Goal: Task Accomplishment & Management: Manage account settings

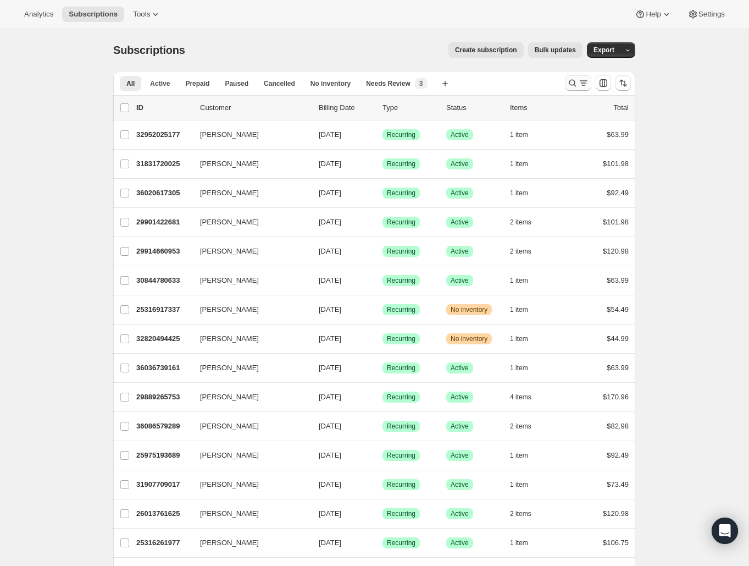
drag, startPoint x: 562, startPoint y: 88, endPoint x: 570, endPoint y: 87, distance: 8.8
click at [562, 88] on div at bounding box center [598, 83] width 75 height 22
click at [571, 87] on icon "Search and filter results" at bounding box center [572, 82] width 11 height 11
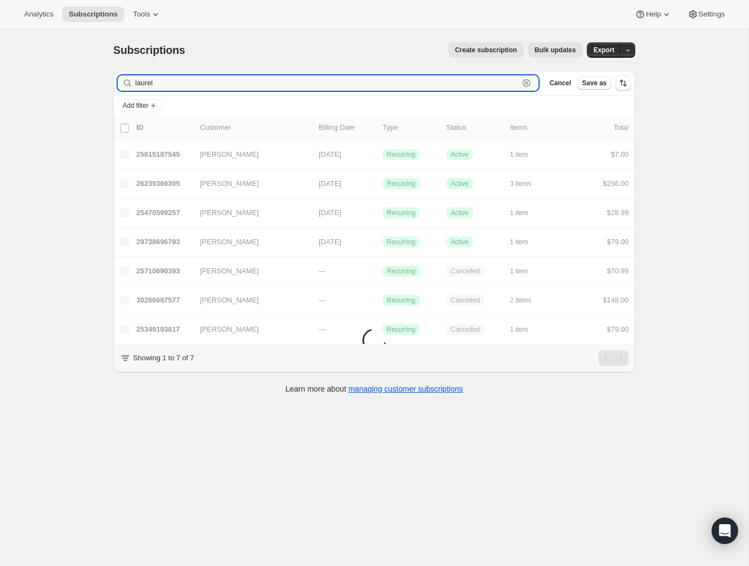
type input "laurel"
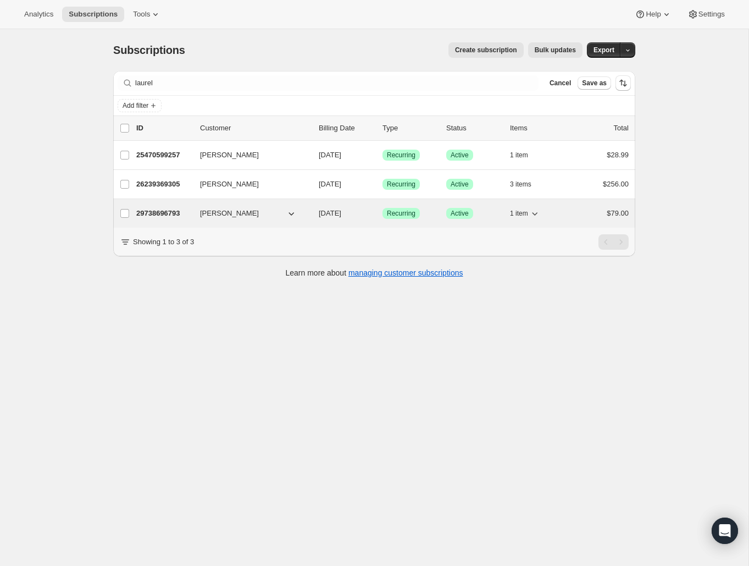
click at [150, 214] on p "29738696793" at bounding box center [163, 213] width 55 height 11
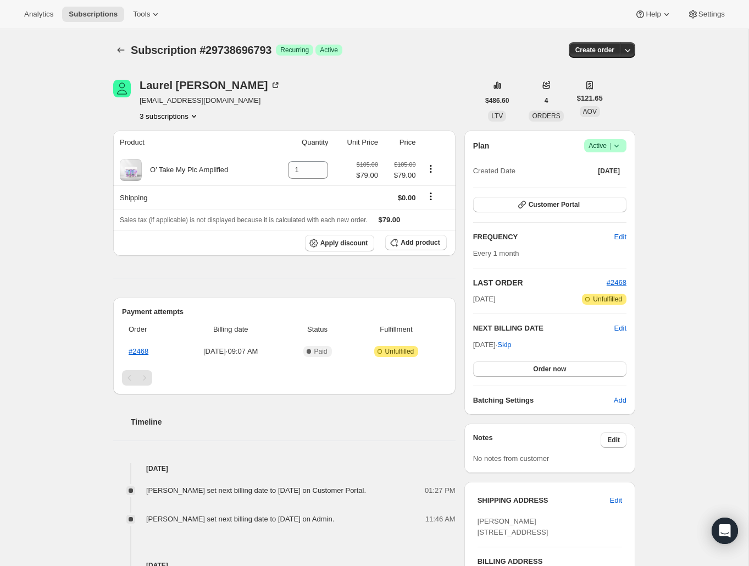
click at [618, 149] on icon at bounding box center [616, 145] width 11 height 11
click at [602, 190] on span "Cancel subscription" at bounding box center [602, 186] width 62 height 8
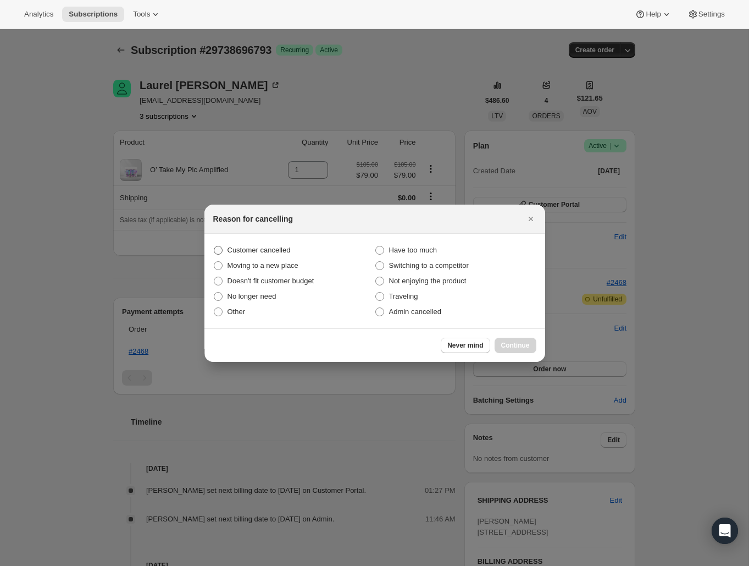
click at [261, 247] on span "Customer cancelled" at bounding box center [259, 250] width 63 height 8
click at [214, 246] on input "Customer cancelled" at bounding box center [214, 246] width 1 height 1
radio input "true"
click at [507, 347] on span "Continue" at bounding box center [515, 345] width 29 height 9
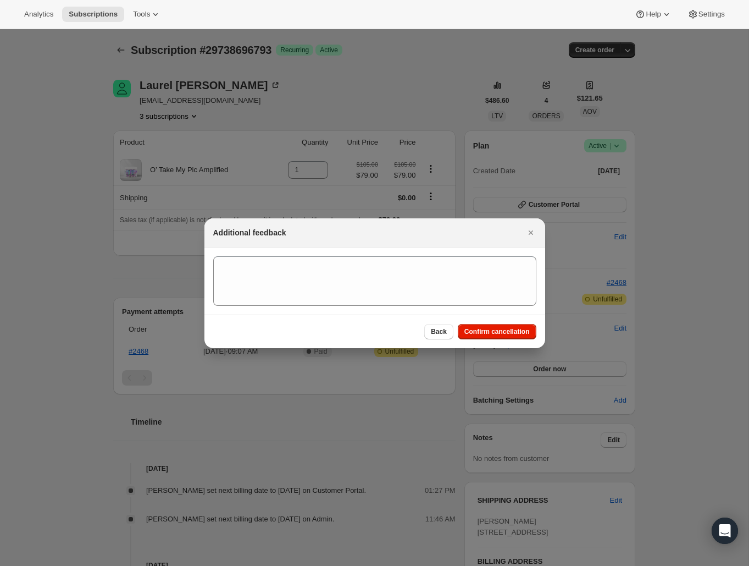
click at [511, 341] on div "Back Confirm cancellation" at bounding box center [374, 331] width 341 height 34
click at [509, 333] on span "Confirm cancellation" at bounding box center [496, 331] width 65 height 9
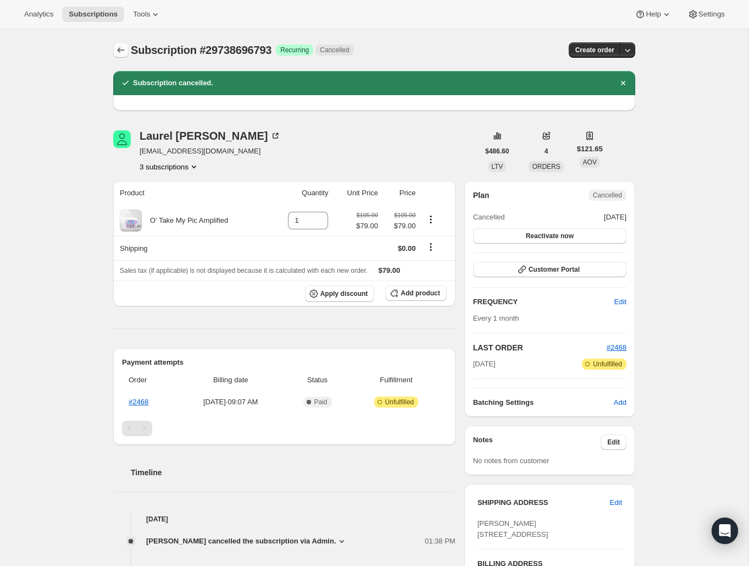
click at [121, 51] on icon "Subscriptions" at bounding box center [120, 50] width 11 height 11
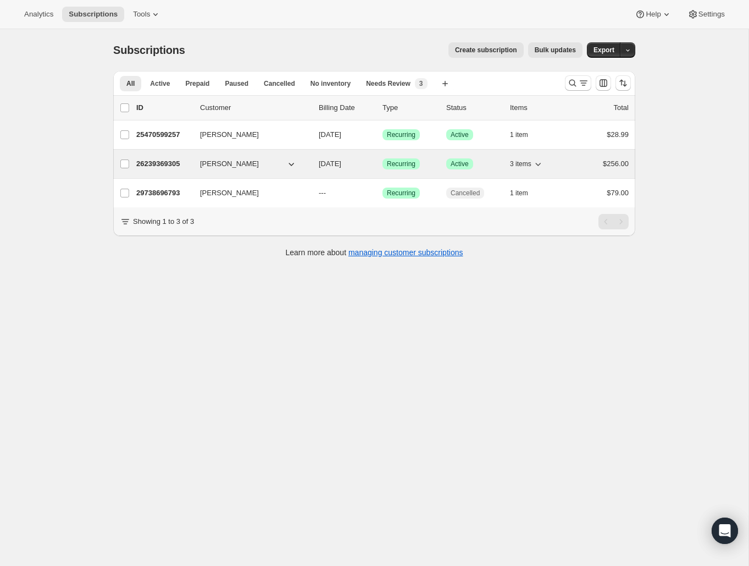
click at [176, 162] on p "26239369305" at bounding box center [163, 163] width 55 height 11
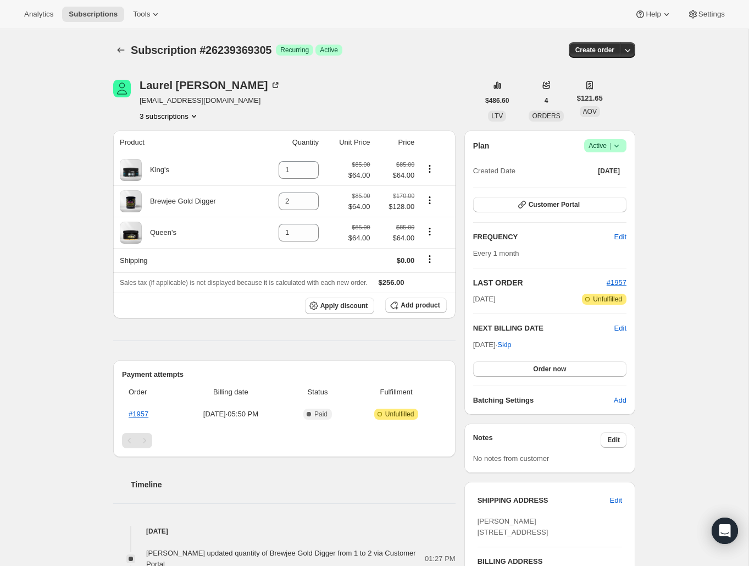
click at [610, 146] on span "|" at bounding box center [610, 145] width 2 height 9
click at [611, 189] on span "Cancel subscription" at bounding box center [602, 186] width 62 height 8
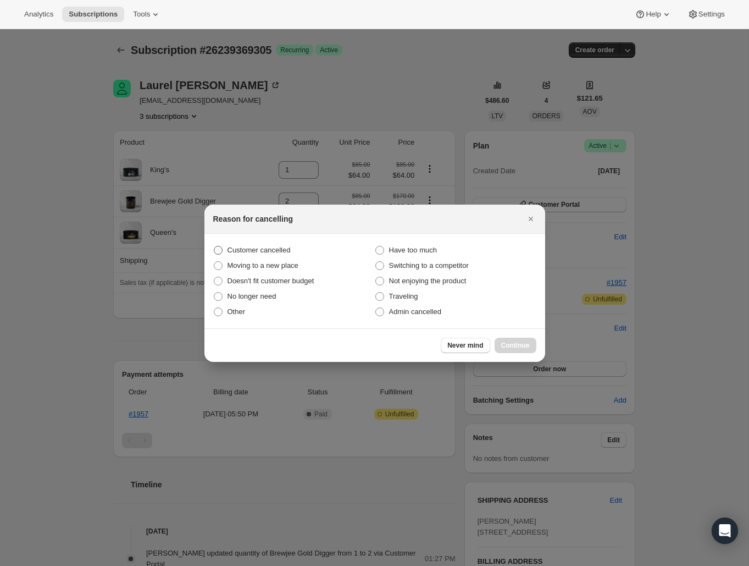
click at [273, 245] on span "Customer cancelled" at bounding box center [259, 250] width 63 height 11
click at [214, 246] on input "Customer cancelled" at bounding box center [214, 246] width 1 height 1
radio input "true"
click at [514, 344] on span "Continue" at bounding box center [515, 345] width 29 height 9
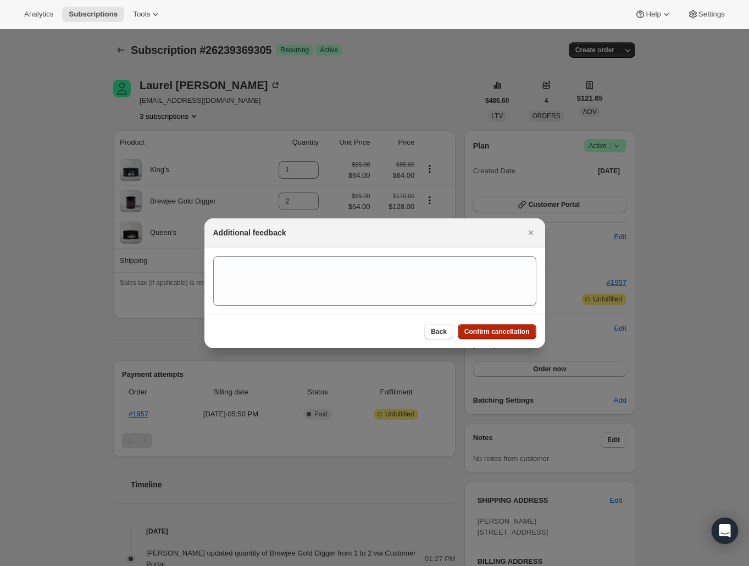
click at [511, 332] on span "Confirm cancellation" at bounding box center [496, 331] width 65 height 9
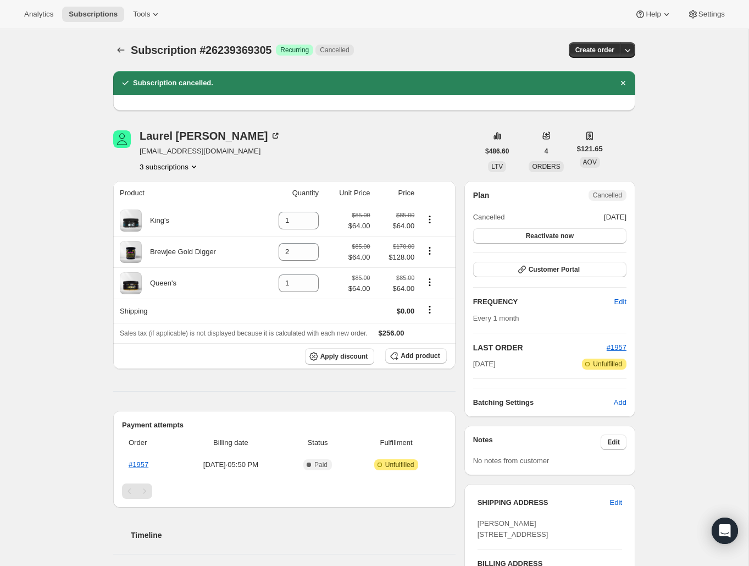
click at [117, 49] on icon "Subscriptions" at bounding box center [120, 50] width 11 height 11
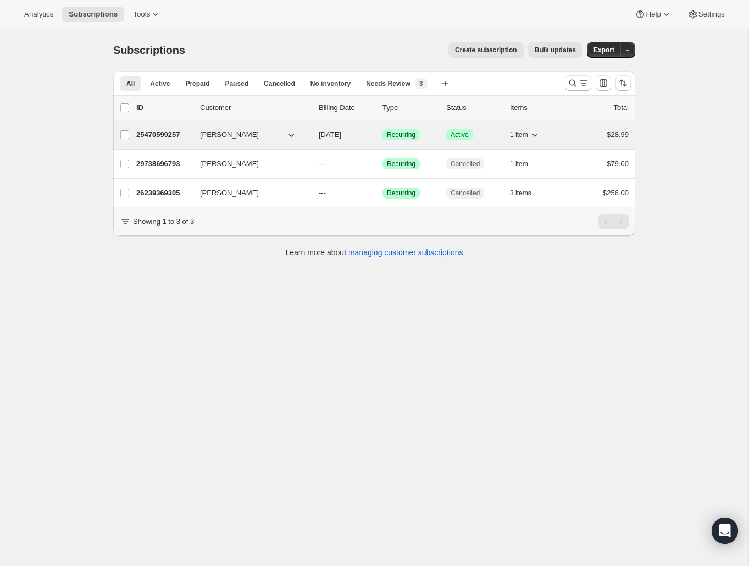
click at [175, 134] on p "25470599257" at bounding box center [163, 134] width 55 height 11
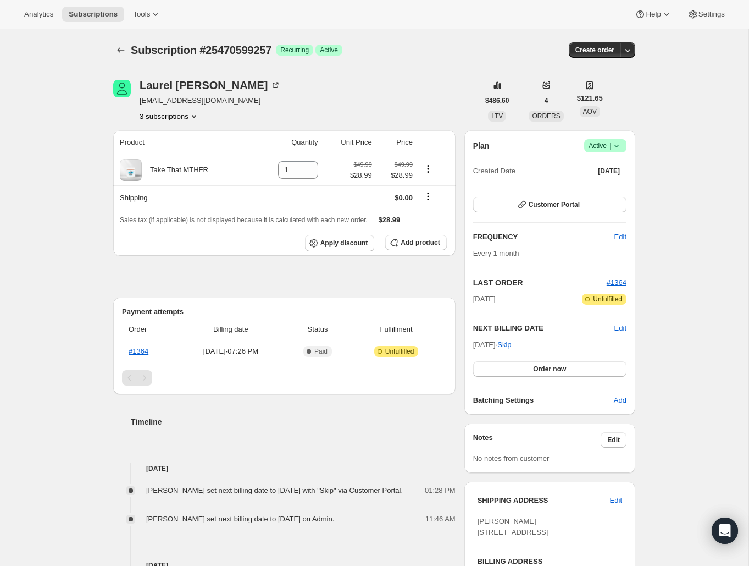
click at [617, 147] on icon at bounding box center [616, 145] width 11 height 11
click at [606, 184] on span "Cancel subscription" at bounding box center [602, 186] width 62 height 8
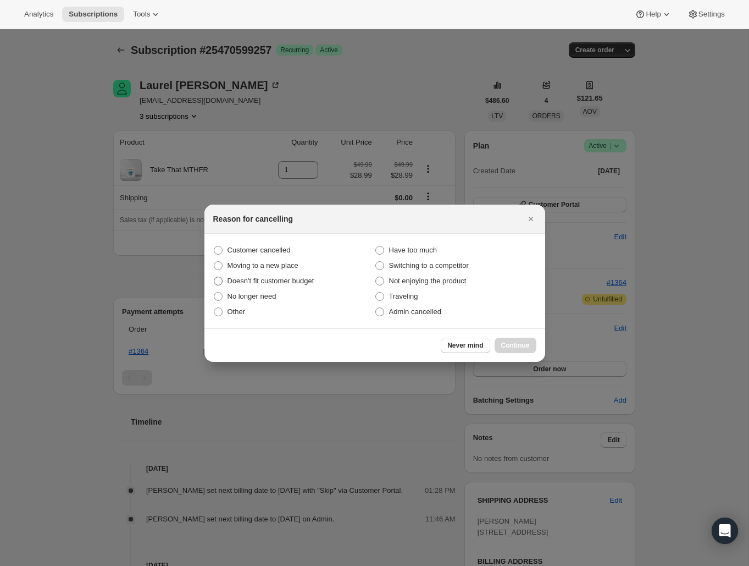
drag, startPoint x: 266, startPoint y: 250, endPoint x: 328, endPoint y: 284, distance: 71.1
click at [266, 250] on span "Customer cancelled" at bounding box center [259, 250] width 63 height 8
click at [214, 246] on input "Customer cancelled" at bounding box center [214, 246] width 1 height 1
radio input "true"
click at [523, 350] on button "Continue" at bounding box center [516, 344] width 42 height 15
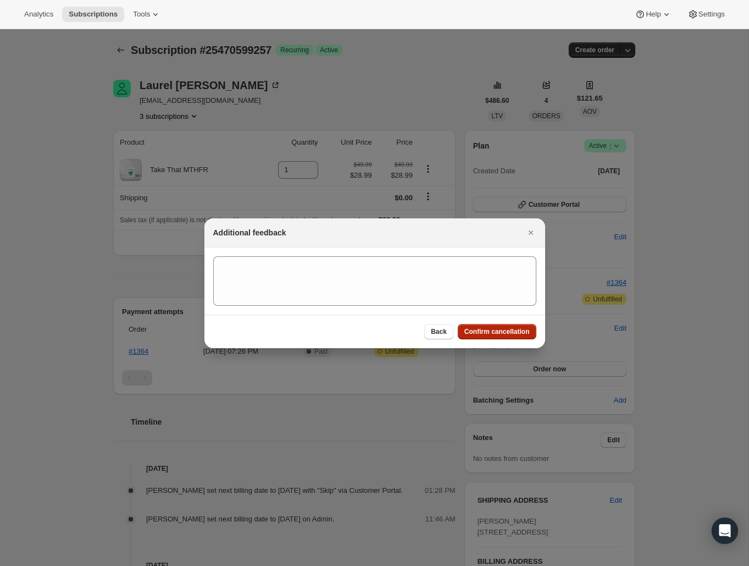
click at [513, 333] on span "Confirm cancellation" at bounding box center [496, 331] width 65 height 9
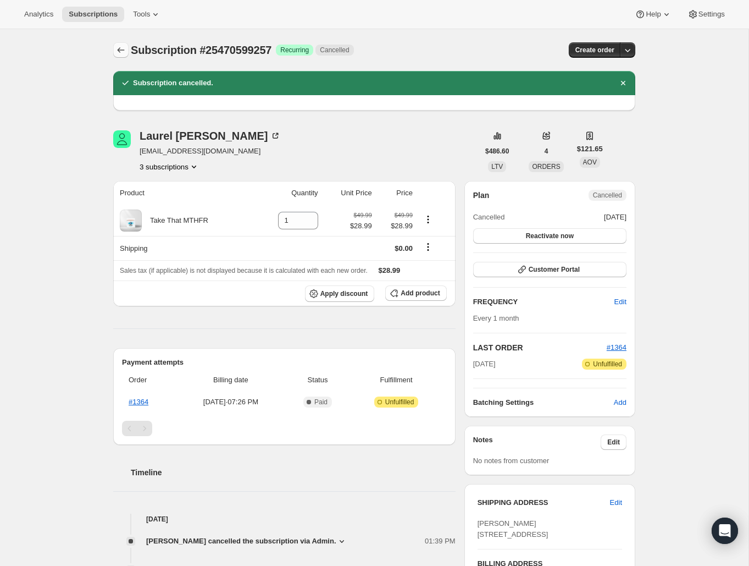
click at [119, 50] on icon "Subscriptions" at bounding box center [121, 49] width 7 height 5
